Goal: Task Accomplishment & Management: Complete application form

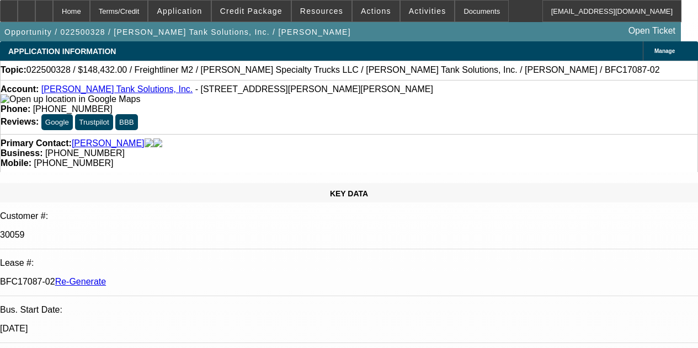
select select "4"
select select "0"
select select "2"
select select "0"
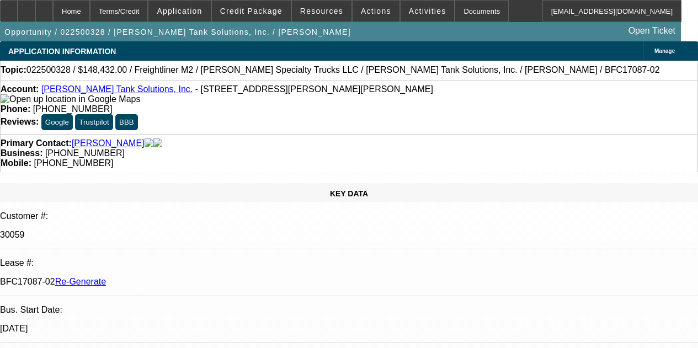
select select "6"
click at [305, 9] on span "Resources" at bounding box center [321, 11] width 43 height 9
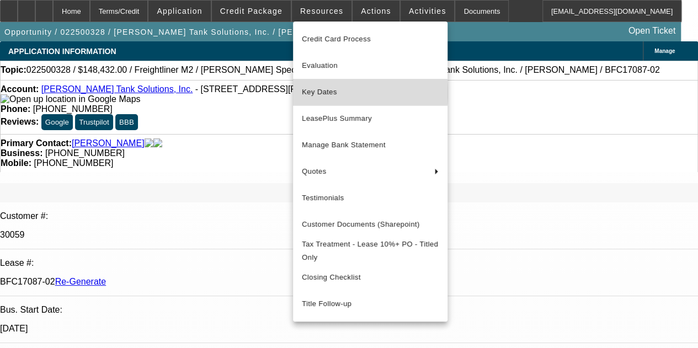
click at [314, 93] on span "Key Dates" at bounding box center [370, 92] width 137 height 13
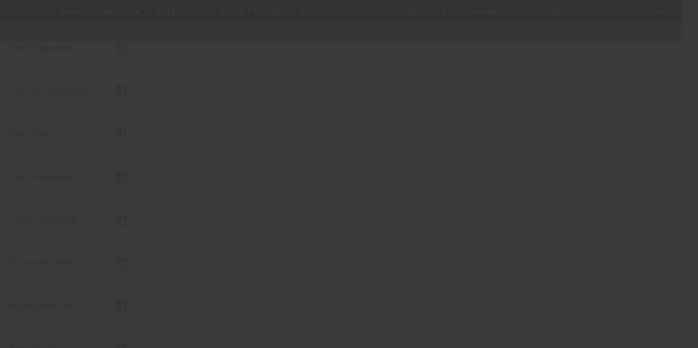
scroll to position [72, 0]
type input "[DATE]"
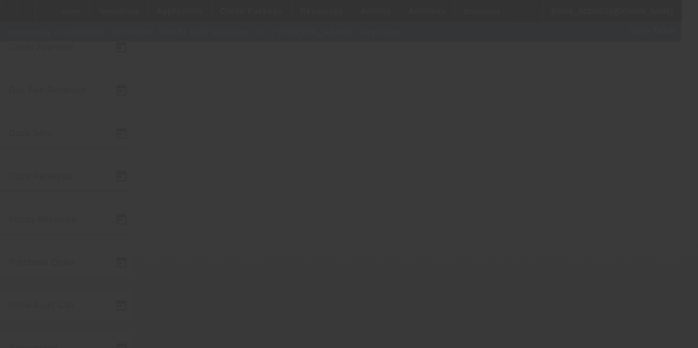
type input "[DATE]"
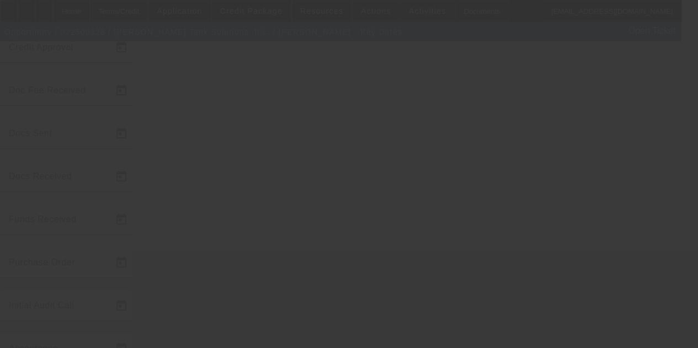
type input "[DATE]"
select select "4"
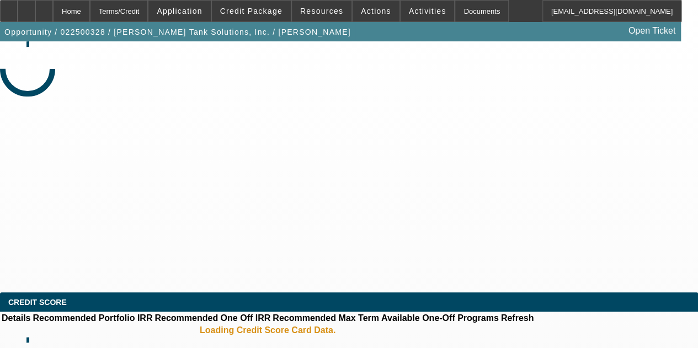
select select "0"
select select "2"
select select "0"
select select "6"
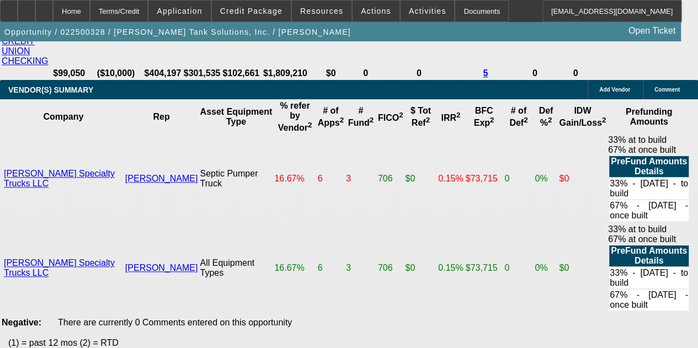
scroll to position [2681, 0]
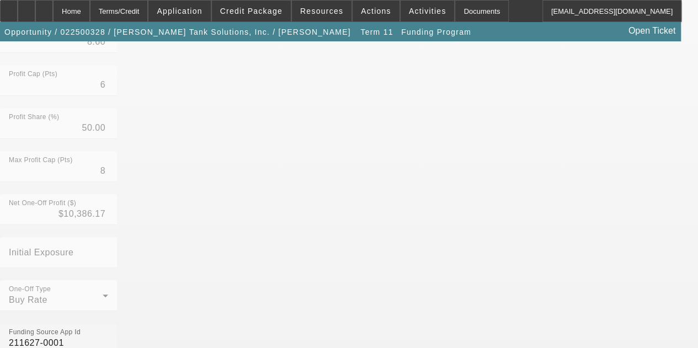
scroll to position [423, 0]
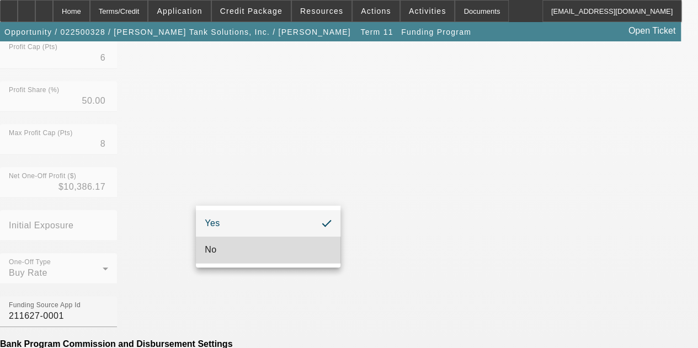
click at [217, 250] on mat-option "No" at bounding box center [268, 250] width 145 height 26
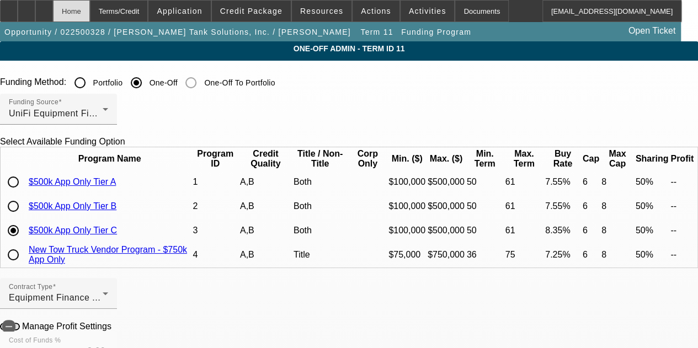
click at [90, 13] on div "Home" at bounding box center [71, 11] width 37 height 22
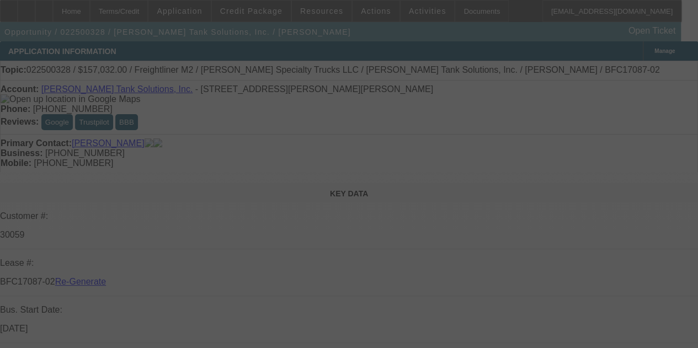
select select "4"
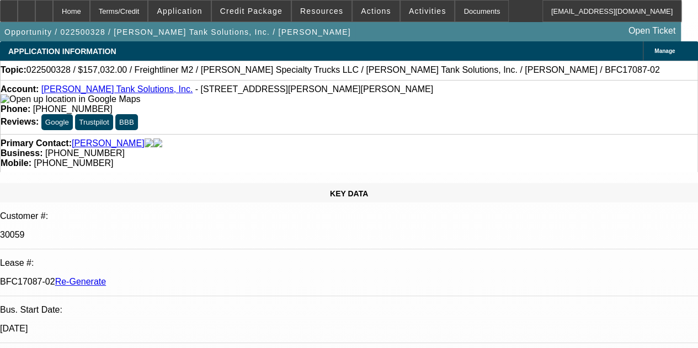
select select "0"
select select "2"
select select "0"
select select "6"
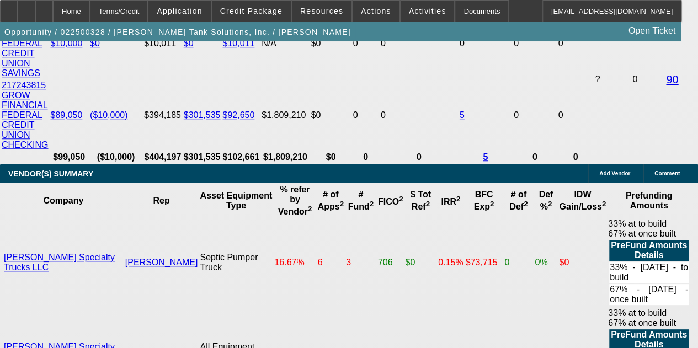
scroll to position [2532, 0]
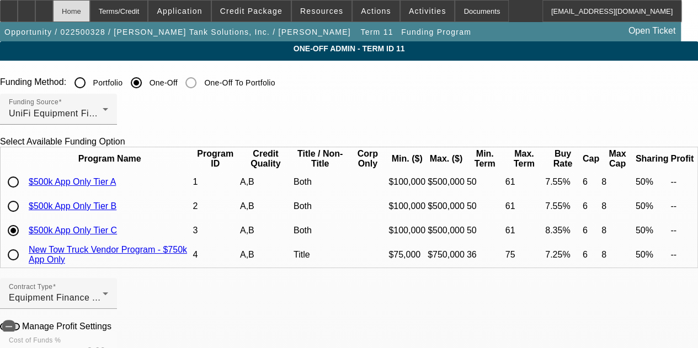
click at [90, 10] on div "Home" at bounding box center [71, 11] width 37 height 22
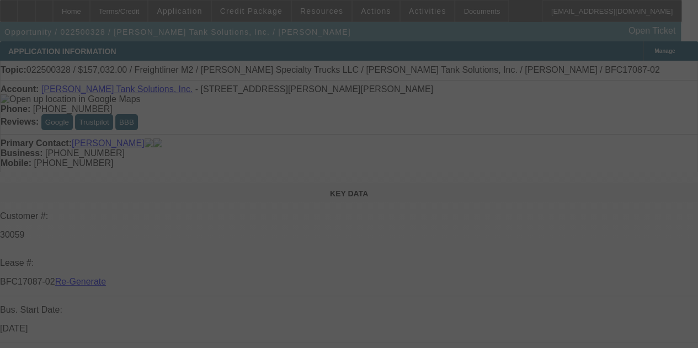
select select "4"
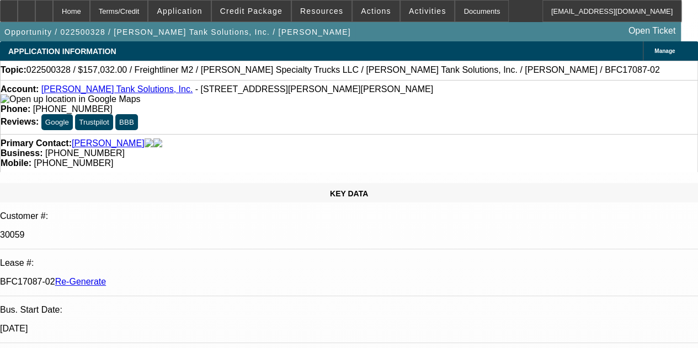
select select "0"
select select "2"
select select "0"
select select "6"
